Goal: Information Seeking & Learning: Learn about a topic

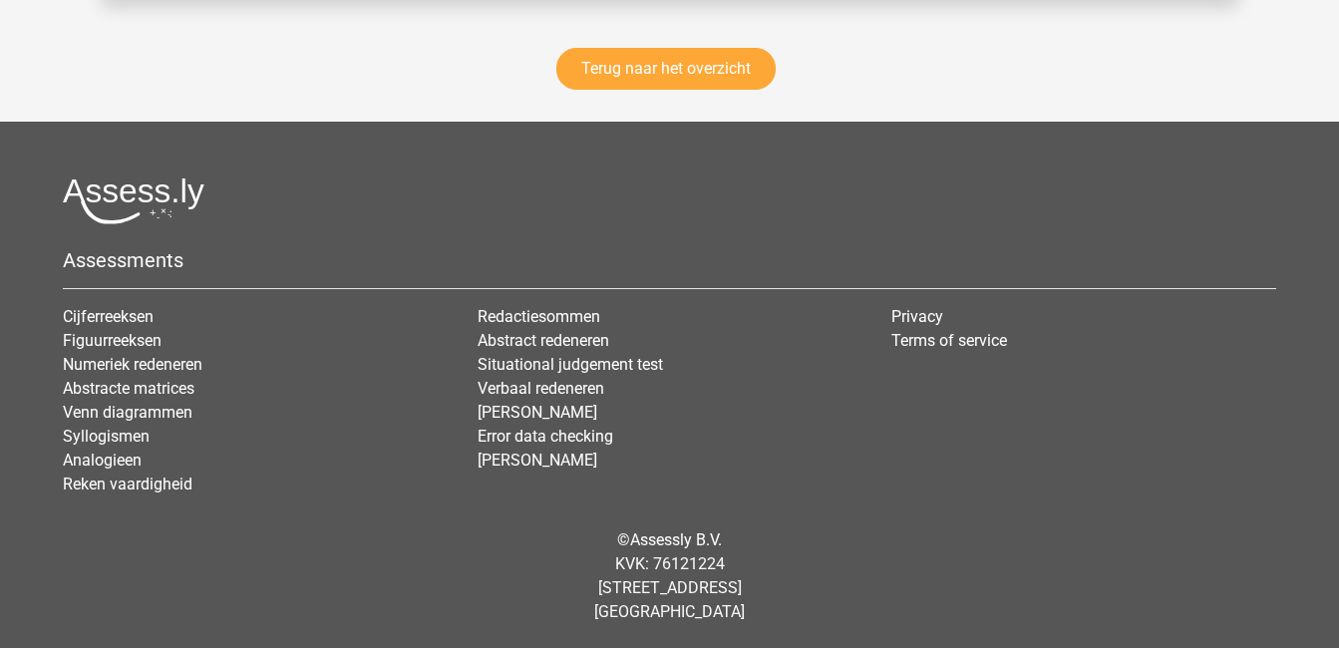
scroll to position [2918, 0]
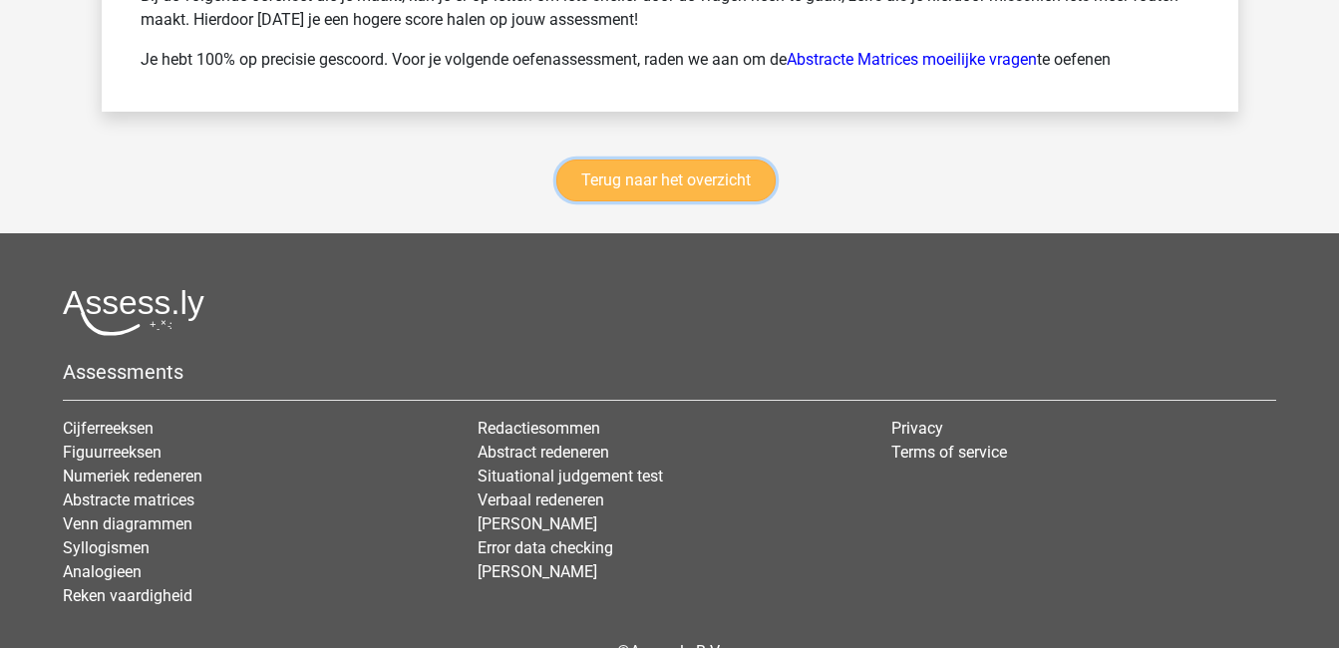
click at [677, 173] on link "Terug naar het overzicht" at bounding box center [665, 181] width 219 height 42
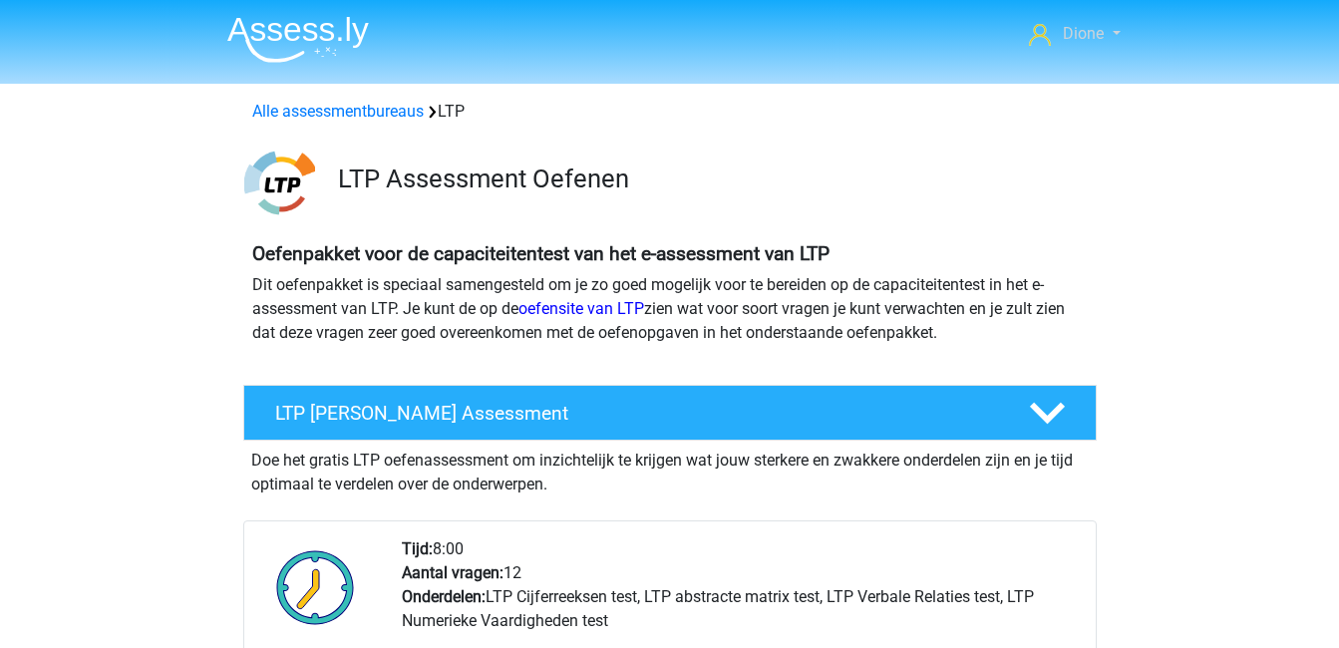
click at [1108, 42] on link "Dione" at bounding box center [1074, 34] width 107 height 24
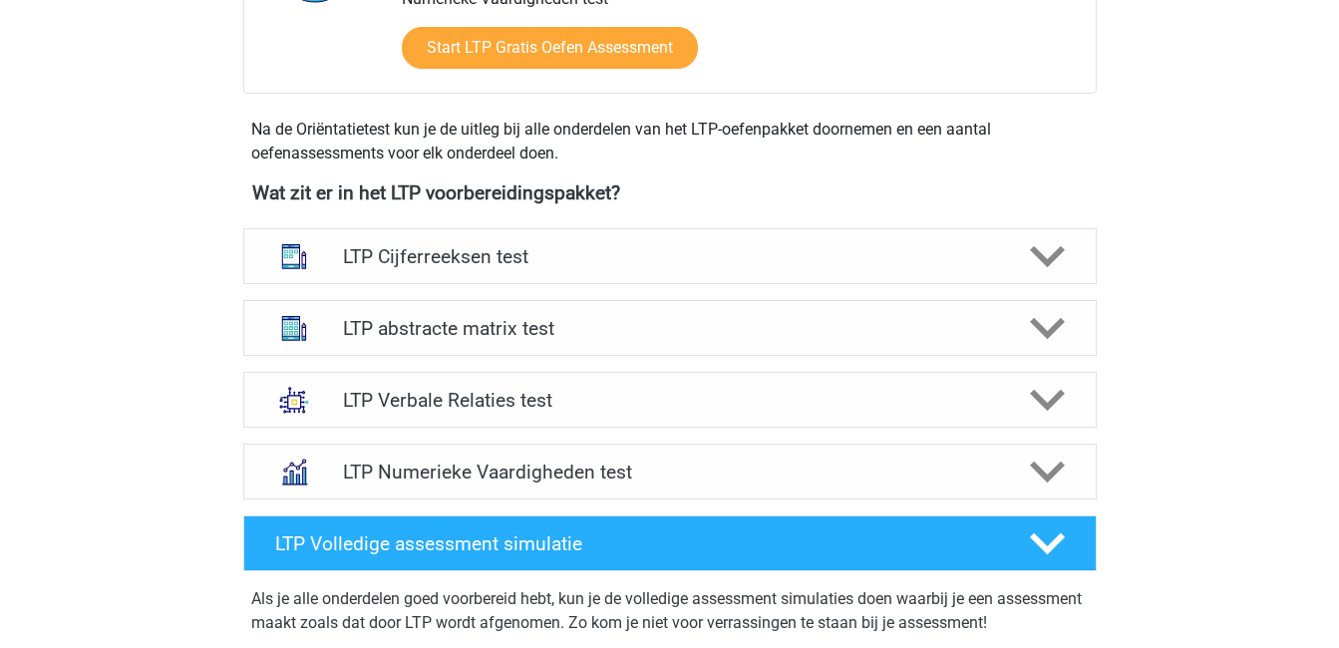
scroll to position [625, 0]
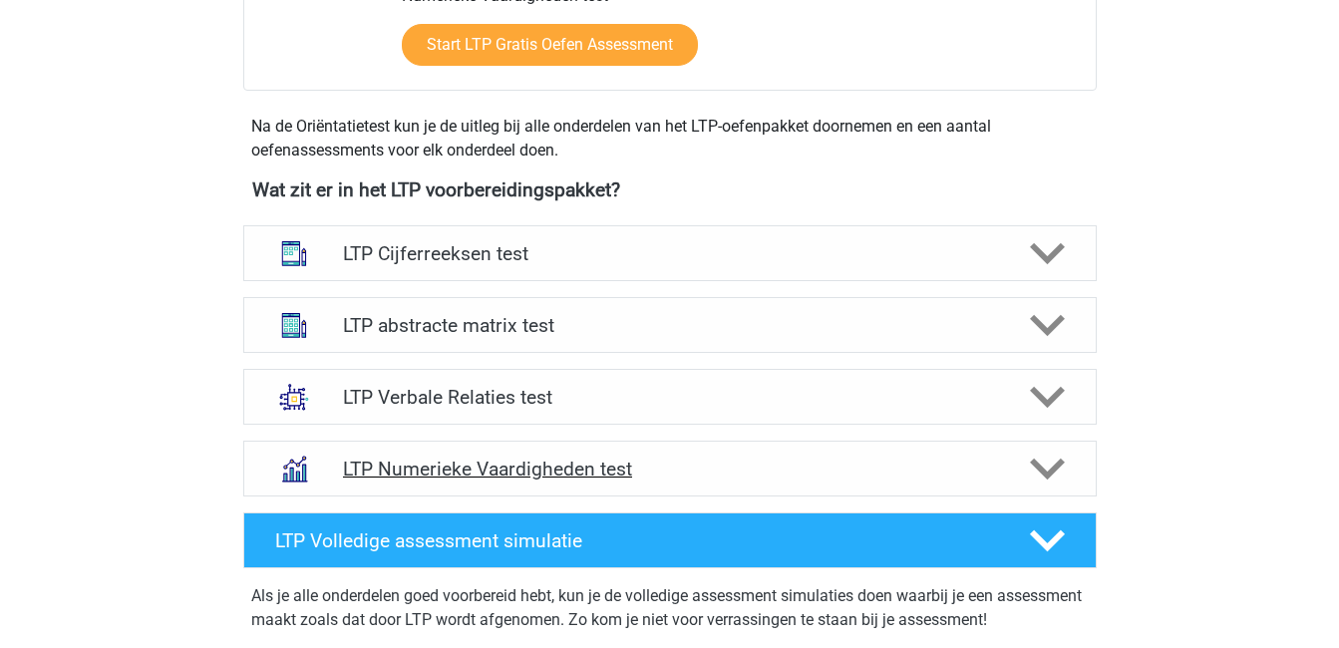
click at [588, 478] on h4 "LTP Numerieke Vaardigheden test" at bounding box center [669, 469] width 653 height 23
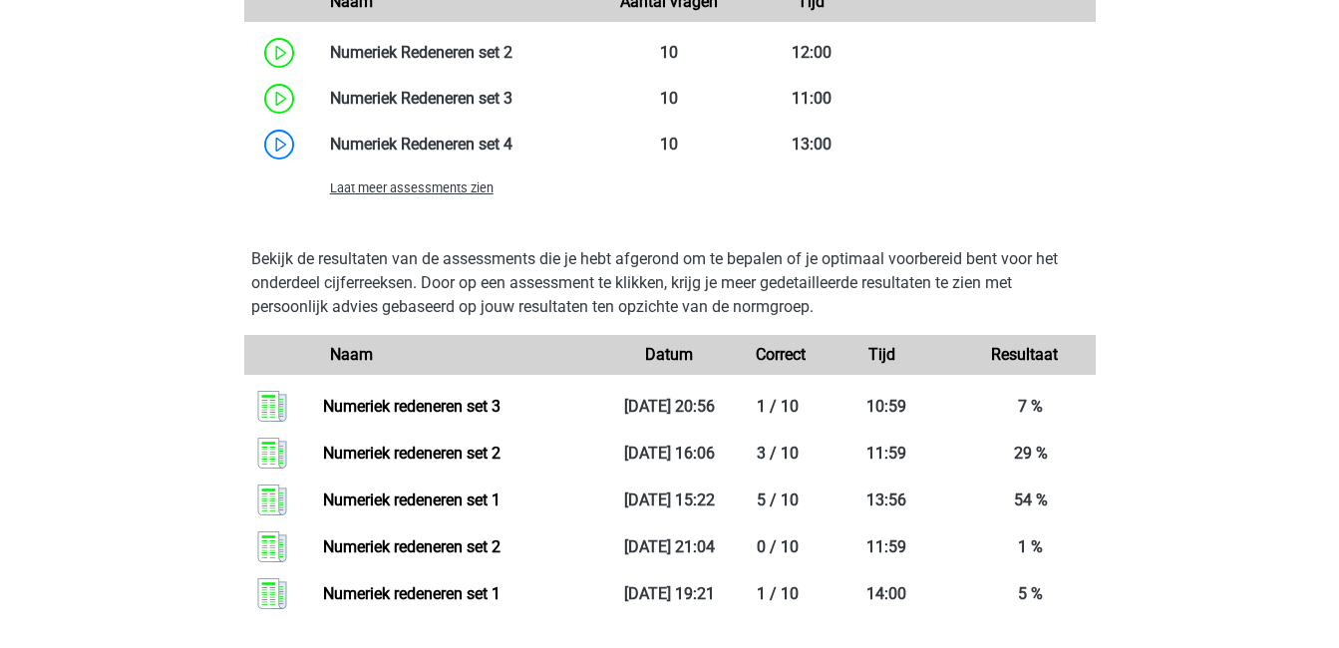
scroll to position [1604, 0]
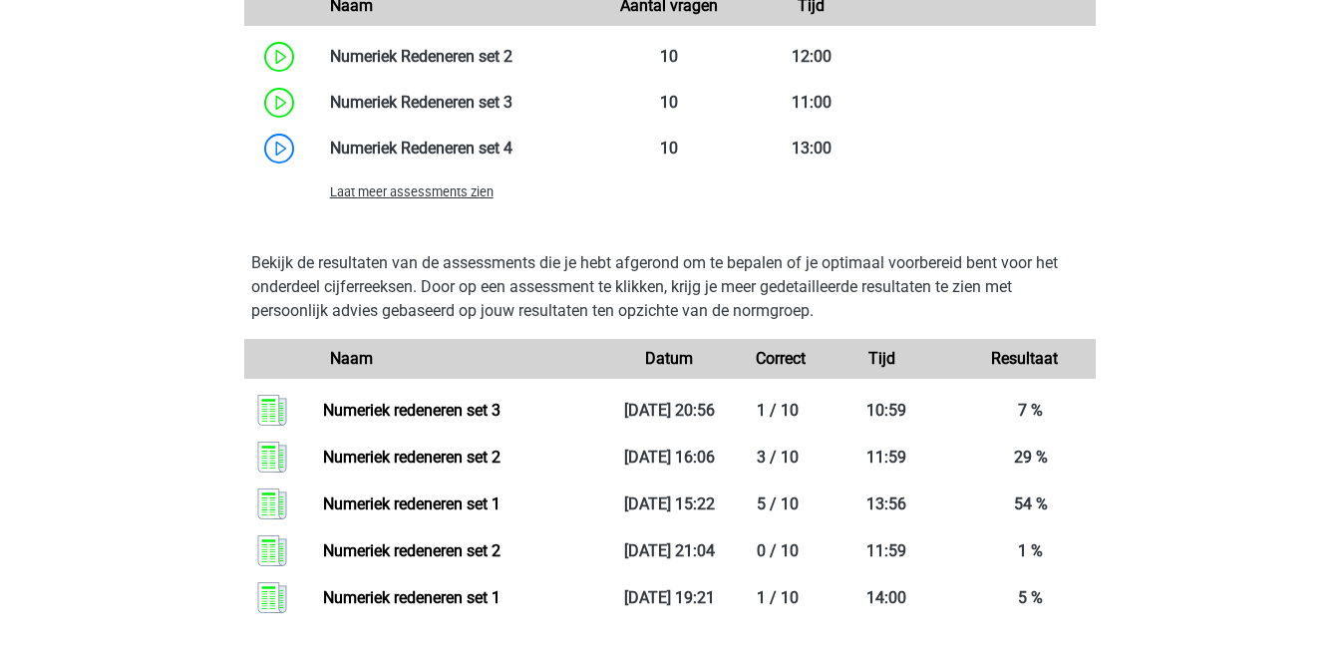
click at [419, 192] on span "Laat meer assessments zien" at bounding box center [411, 191] width 163 height 15
